Goal: Task Accomplishment & Management: Use online tool/utility

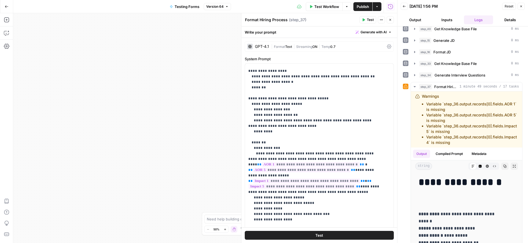
scroll to position [80, 0]
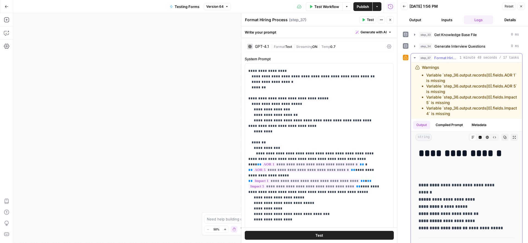
click at [504, 139] on icon "button" at bounding box center [505, 137] width 3 height 3
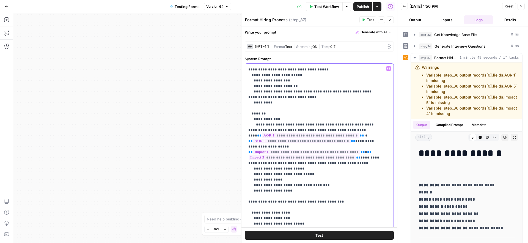
click at [347, 141] on p "**********" at bounding box center [315, 151] width 134 height 621
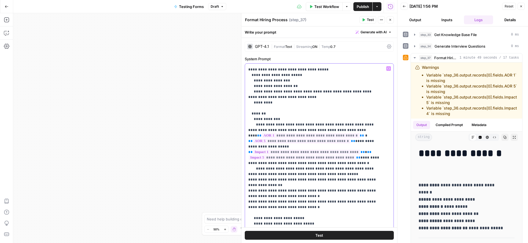
click at [317, 147] on p "**********" at bounding box center [315, 176] width 134 height 671
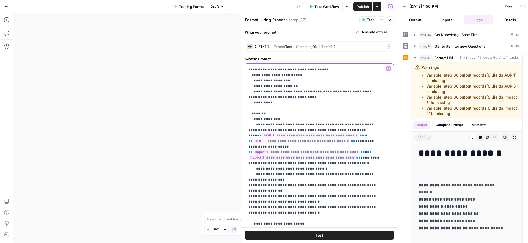
click at [249, 158] on p "**********" at bounding box center [315, 179] width 134 height 676
click at [277, 158] on p "**********" at bounding box center [315, 179] width 134 height 676
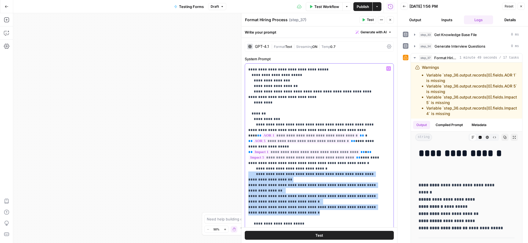
drag, startPoint x: 271, startPoint y: 158, endPoint x: 298, endPoint y: 189, distance: 40.6
click at [298, 189] on p "**********" at bounding box center [315, 179] width 134 height 676
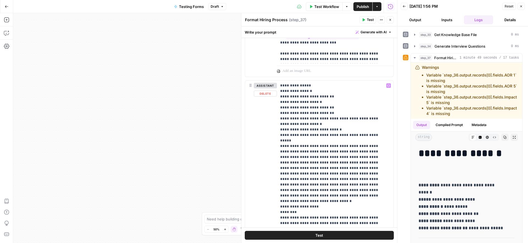
scroll to position [453, 0]
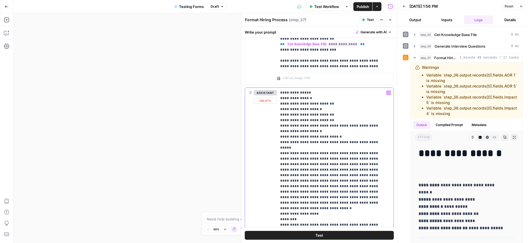
type input "scorecard"
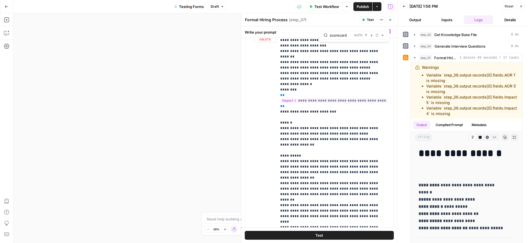
scroll to position [1084, 0]
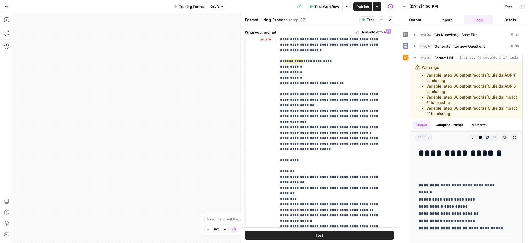
scroll to position [2451, 0]
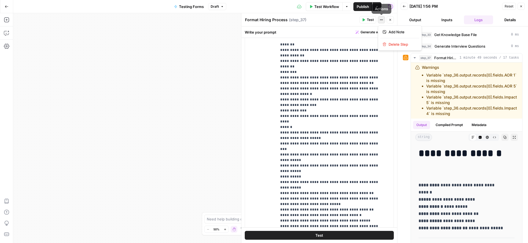
click at [383, 19] on button "Actions" at bounding box center [381, 19] width 7 height 7
click at [321, 20] on div "Format Hiring Process Format Hiring Process ( step_37 )" at bounding box center [301, 20] width 113 height 6
click at [299, 18] on span "( step_37 )" at bounding box center [297, 19] width 17 height 5
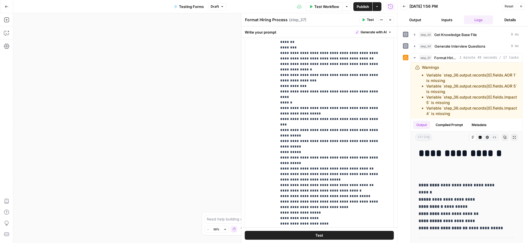
click at [361, 5] on span "Publish" at bounding box center [363, 6] width 12 height 5
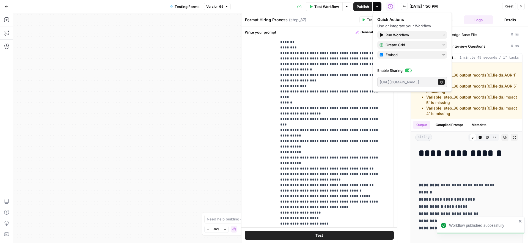
click at [521, 7] on icon "button" at bounding box center [520, 6] width 3 height 3
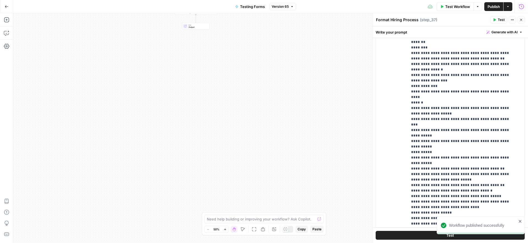
drag, startPoint x: 258, startPoint y: 85, endPoint x: 254, endPoint y: 140, distance: 54.9
click at [254, 153] on div "Workflow Set Inputs Inputs Run Code · Python Validate Access Step 12 Call API S…" at bounding box center [270, 128] width 515 height 230
drag, startPoint x: 255, startPoint y: 78, endPoint x: 285, endPoint y: 160, distance: 86.7
click at [283, 157] on div "Workflow Set Inputs Inputs Run Code · Python Validate Access Step 12 Call API S…" at bounding box center [270, 128] width 515 height 230
drag, startPoint x: 298, startPoint y: 99, endPoint x: 310, endPoint y: 159, distance: 60.8
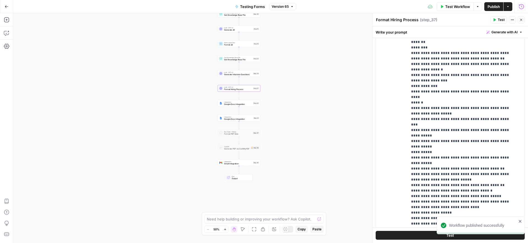
click at [310, 159] on div "Workflow Set Inputs Inputs Run Code · Python Validate Access Step 12 Call API S…" at bounding box center [270, 128] width 515 height 230
click at [231, 88] on span "Format Hiring Process" at bounding box center [238, 89] width 28 height 3
click at [228, 89] on span "Format Hiring Process" at bounding box center [238, 89] width 28 height 3
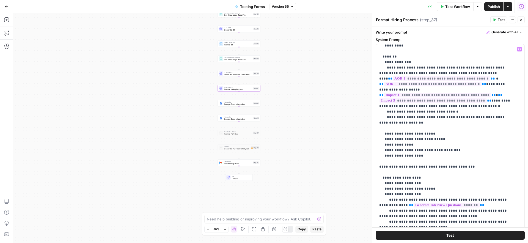
scroll to position [255, 0]
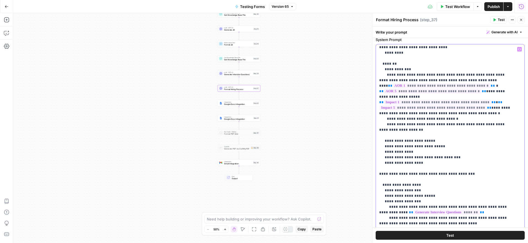
click at [415, 107] on p "**********" at bounding box center [446, 113] width 134 height 643
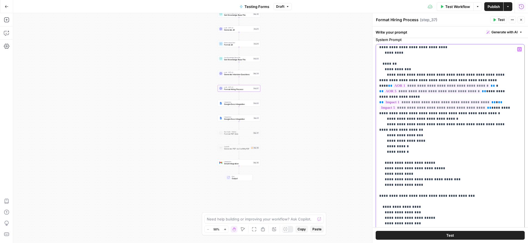
click at [396, 129] on p "**********" at bounding box center [446, 124] width 134 height 665
click at [390, 123] on p "**********" at bounding box center [446, 124] width 134 height 665
click at [409, 123] on p "**********" at bounding box center [446, 124] width 134 height 665
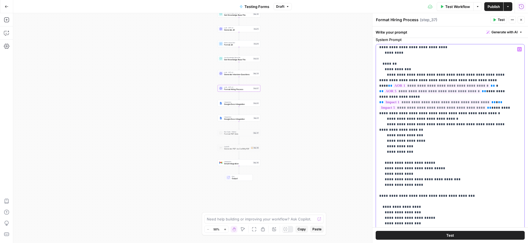
click at [424, 112] on p "**********" at bounding box center [446, 124] width 134 height 665
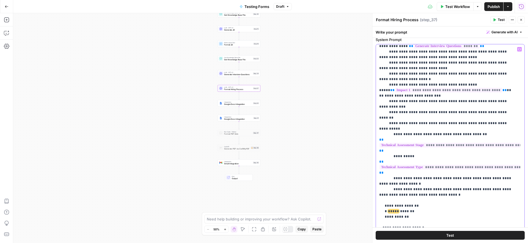
scroll to position [450, 0]
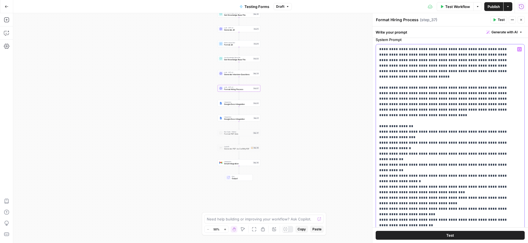
scroll to position [0, 0]
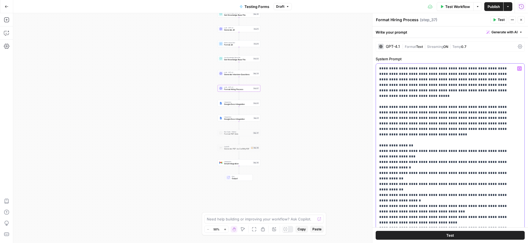
type input "scorecard"
click at [467, 46] on div "| Format Text | Streaming ON | Temp 0.7" at bounding box center [459, 46] width 114 height 5
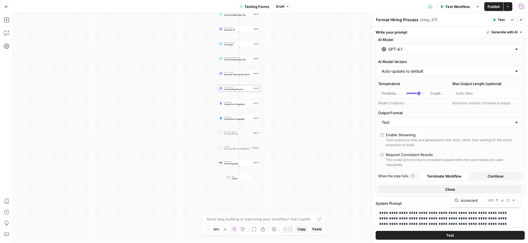
scroll to position [14, 0]
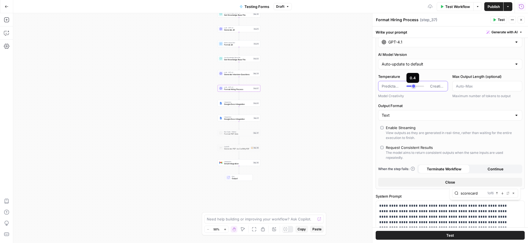
type input "***"
drag, startPoint x: 418, startPoint y: 86, endPoint x: 415, endPoint y: 86, distance: 3.1
click at [415, 86] on div at bounding box center [415, 86] width 18 height 1
click at [420, 101] on div "AI Model GPT-4.1 AI Model Version Auto-update to default Temperature Predictabl…" at bounding box center [450, 108] width 149 height 162
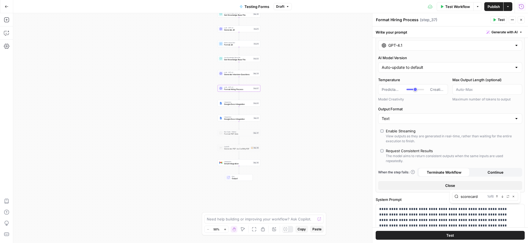
scroll to position [0, 0]
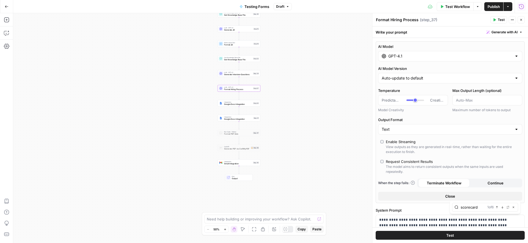
click at [480, 182] on button "Continue" at bounding box center [495, 182] width 51 height 9
click at [455, 183] on span "Terminate Workflow" at bounding box center [444, 182] width 35 height 5
click at [496, 7] on span "Publish" at bounding box center [494, 6] width 12 height 5
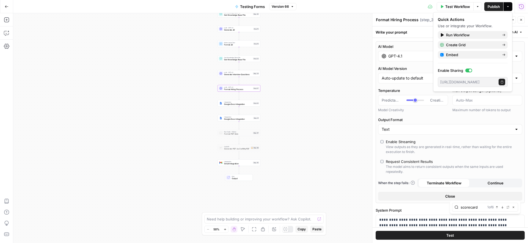
click at [410, 8] on div "Test Workflow Options Publish Actions Run History" at bounding box center [412, 6] width 232 height 13
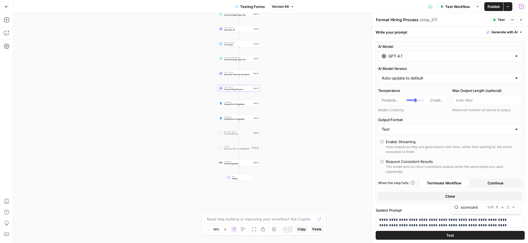
click at [463, 58] on input "GPT-4.1" at bounding box center [450, 55] width 124 height 5
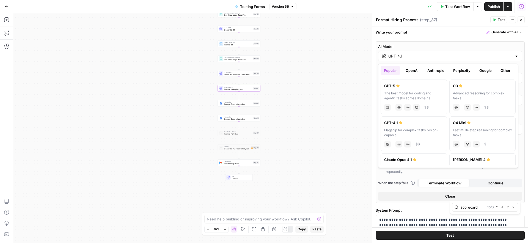
click at [396, 93] on div "The best model for coding and agentic tasks across domains" at bounding box center [413, 96] width 59 height 10
type input "GPT-5"
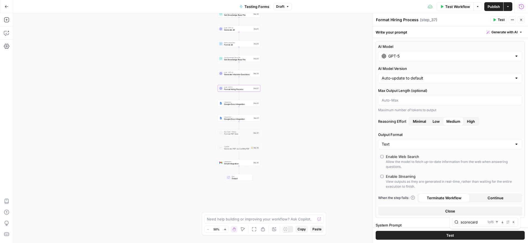
click at [450, 90] on label "Max Output Length (optional)" at bounding box center [450, 90] width 144 height 5
click at [450, 97] on input "Max Output Length (optional)" at bounding box center [450, 99] width 137 height 5
click at [498, 130] on div "AI Model GPT-5 AI Model Version Auto-update to default Max Output Length (optio…" at bounding box center [450, 129] width 149 height 177
click at [493, 126] on div "Reasoning Effort Minimal Low Medium High" at bounding box center [450, 122] width 144 height 10
click at [486, 132] on label "Output Format" at bounding box center [450, 134] width 144 height 5
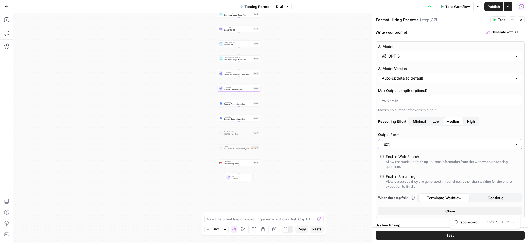
click at [486, 141] on input "Text" at bounding box center [447, 143] width 130 height 5
type input "Text"
click at [503, 130] on div "AI Model GPT-5 AI Model Version Auto-update to default Max Output Length (optio…" at bounding box center [450, 129] width 149 height 177
click at [502, 20] on span "Test" at bounding box center [501, 19] width 7 height 5
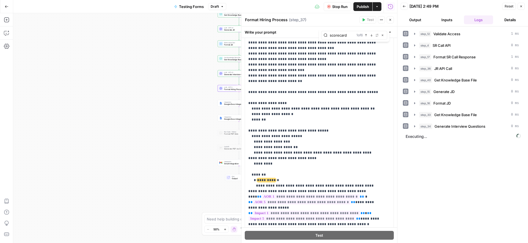
scroll to position [118, 0]
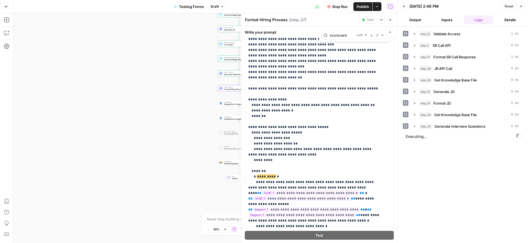
click at [468, 6] on div "[DATE] 2:49 PM" at bounding box center [454, 6] width 91 height 5
